Goal: Task Accomplishment & Management: Manage account settings

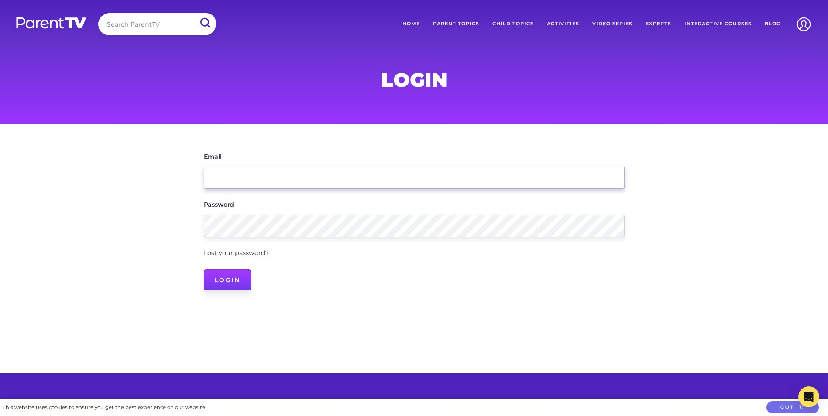
type input "[EMAIL_ADDRESS][DOMAIN_NAME]"
click at [247, 281] on input "Login" at bounding box center [228, 280] width 48 height 21
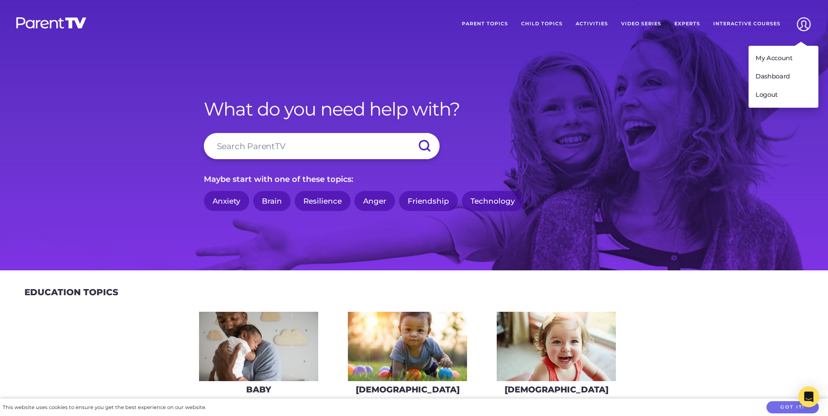
click at [803, 26] on img at bounding box center [804, 24] width 22 height 22
click at [799, 57] on link "My Account" at bounding box center [783, 58] width 70 height 18
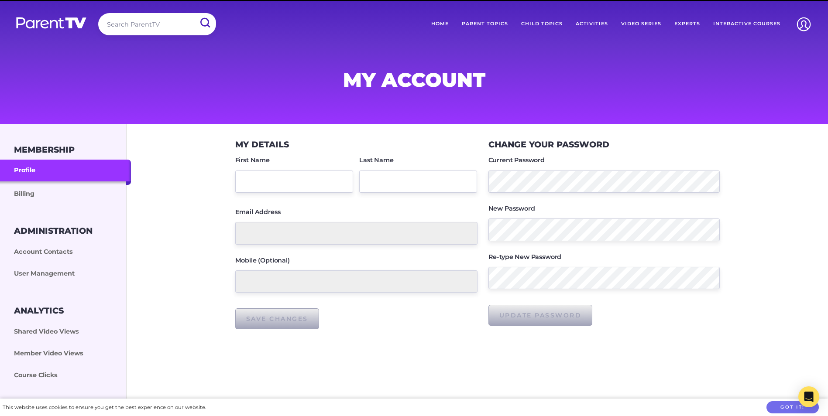
type input "Kirsty"
type input "[EMAIL_ADDRESS][DOMAIN_NAME]"
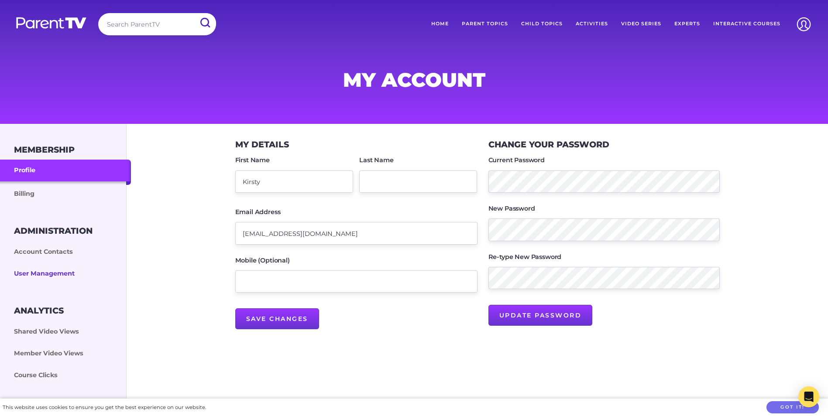
click at [98, 274] on link "User Management" at bounding box center [65, 274] width 131 height 22
